Goal: Information Seeking & Learning: Learn about a topic

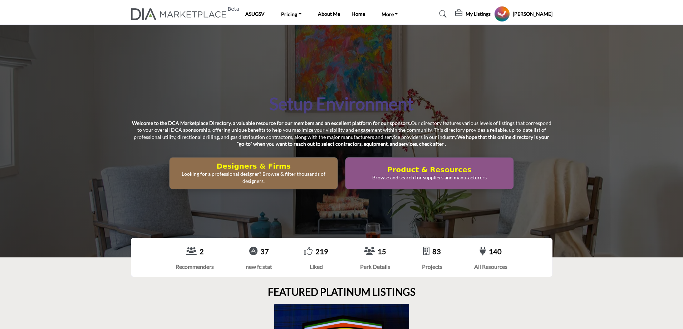
click at [336, 178] on p "Browse and search for suppliers and manufacturers" at bounding box center [254, 177] width 164 height 14
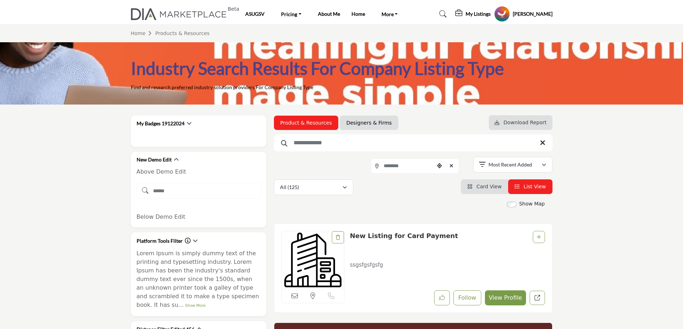
click at [346, 143] on input "Search Keyword" at bounding box center [413, 142] width 279 height 17
type input "*********"
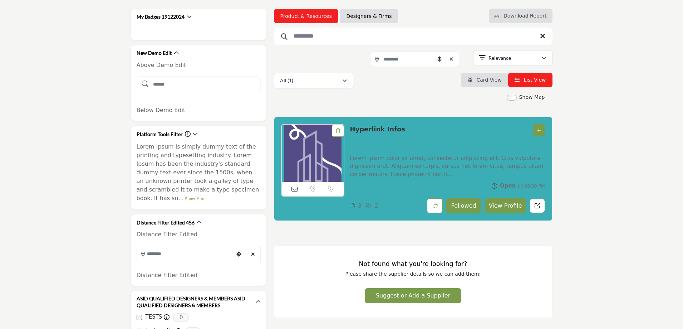
scroll to position [107, 0]
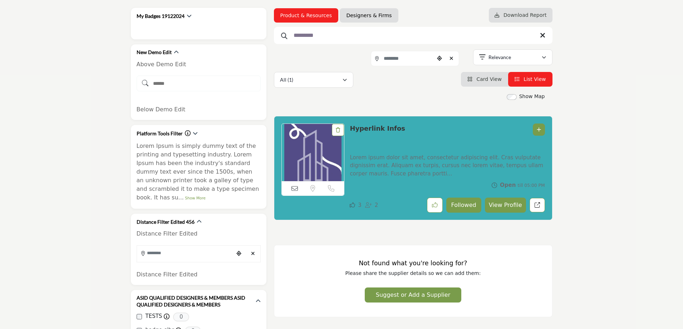
click at [495, 80] on span "Card View" at bounding box center [488, 79] width 25 height 6
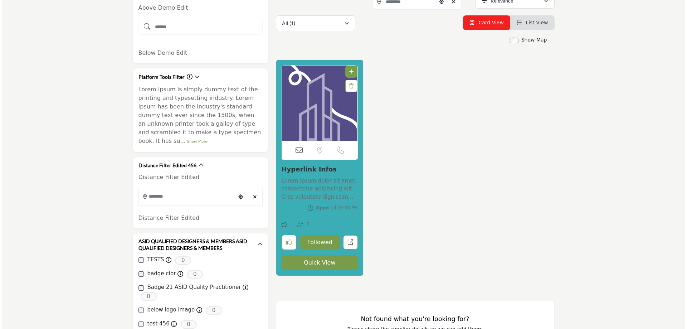
scroll to position [179, 0]
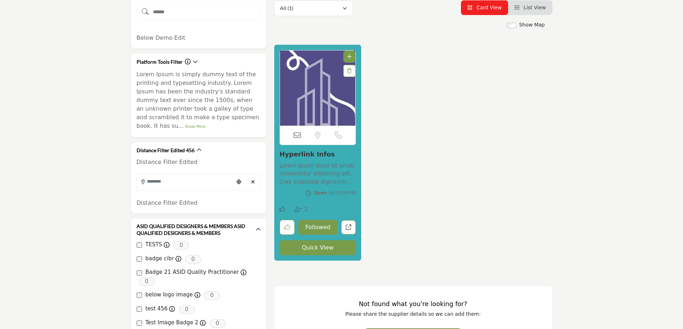
click at [312, 248] on button "Quick View" at bounding box center [318, 247] width 77 height 15
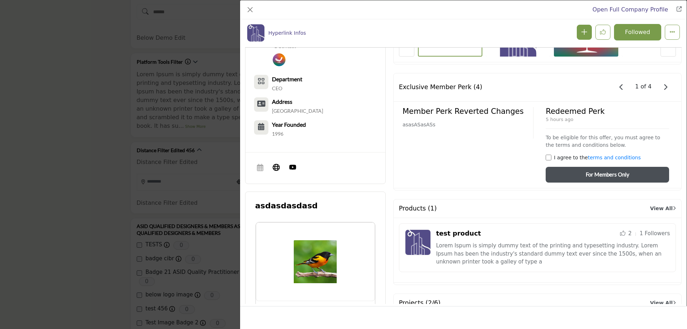
scroll to position [483, 0]
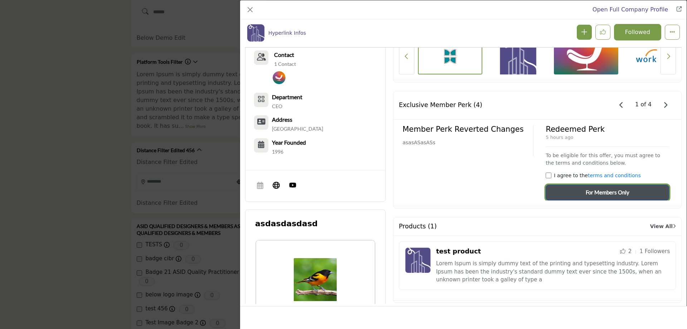
click at [601, 193] on span "For Members Only" at bounding box center [608, 192] width 44 height 8
